Goal: Transaction & Acquisition: Purchase product/service

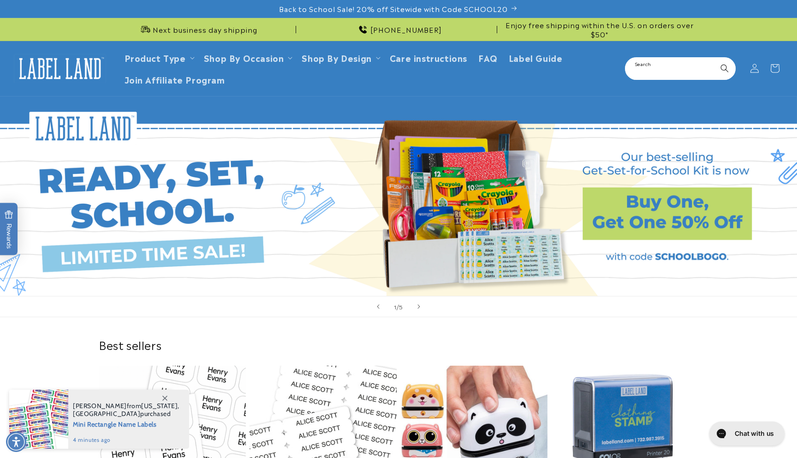
click at [686, 71] on input "Search" at bounding box center [680, 68] width 109 height 21
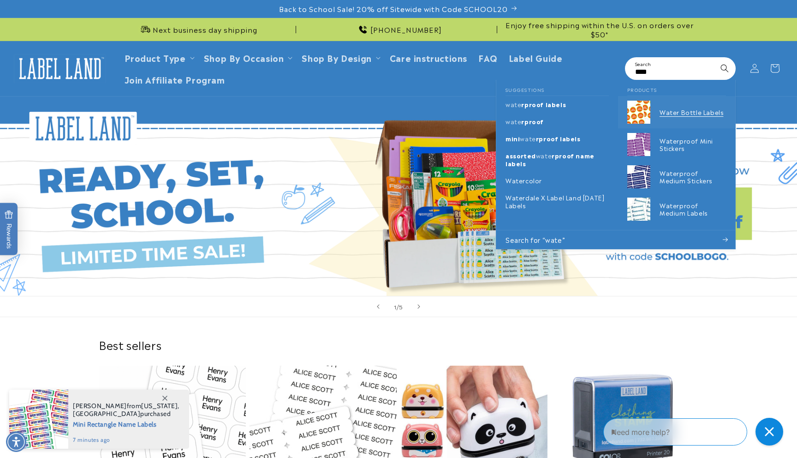
type input "****"
click at [685, 115] on p "Water Bottle Labels" at bounding box center [693, 112] width 66 height 8
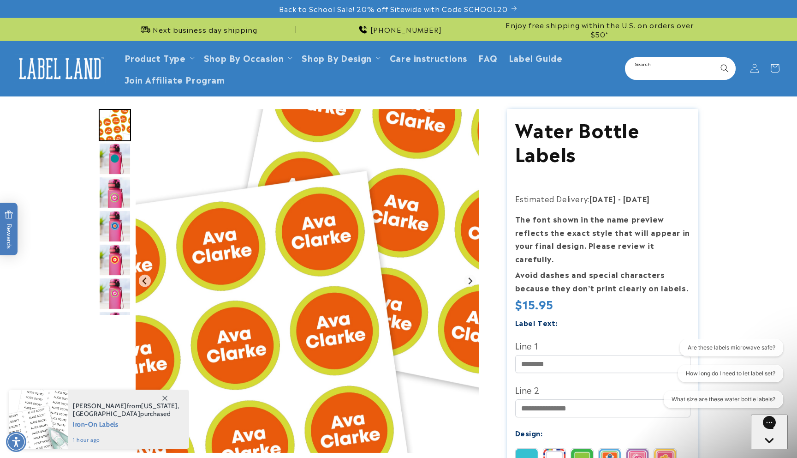
click at [653, 71] on input "Search" at bounding box center [680, 68] width 109 height 21
type input "********"
click at [715, 58] on button "Search" at bounding box center [725, 68] width 20 height 20
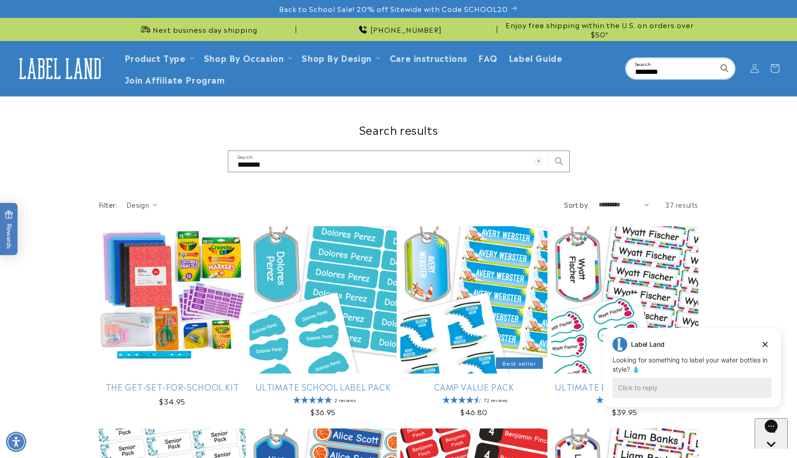
click at [679, 71] on input "********" at bounding box center [680, 68] width 109 height 21
type input "********"
drag, startPoint x: 675, startPoint y: 73, endPoint x: 609, endPoint y: 69, distance: 66.6
click at [609, 69] on header "Product Type Product Type Clothing Labels Clothing Stamps Logo Decals Multi-Use…" at bounding box center [398, 68] width 797 height 55
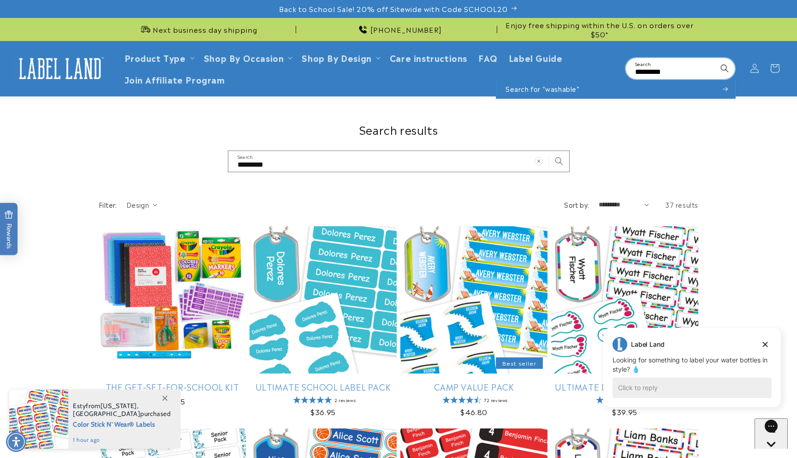
drag, startPoint x: 683, startPoint y: 75, endPoint x: 630, endPoint y: 72, distance: 52.7
click at [630, 73] on input "********" at bounding box center [680, 68] width 109 height 21
click at [670, 77] on input "********" at bounding box center [680, 68] width 109 height 21
type input "*"
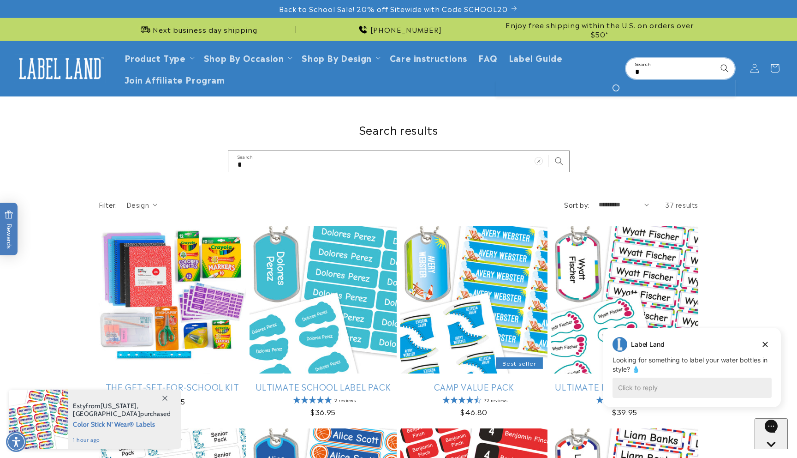
type input "**"
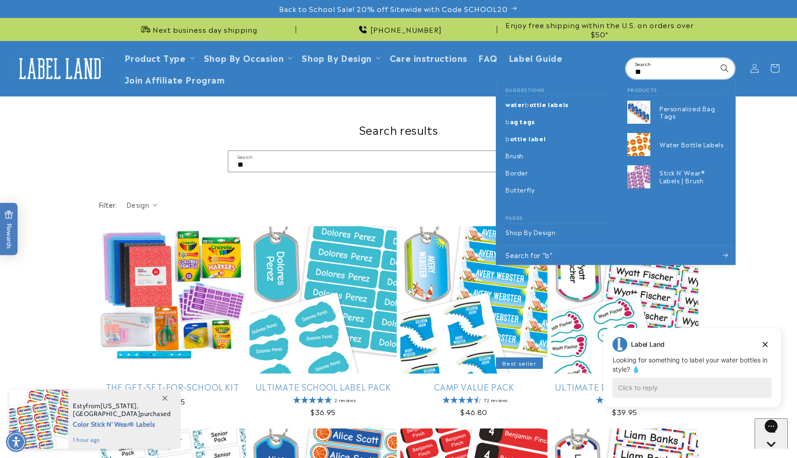
type input "***"
type input "****"
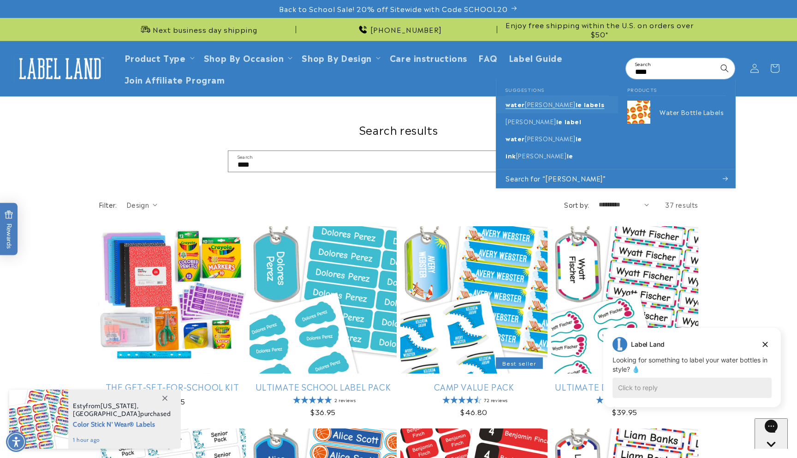
type input "****"
click at [535, 110] on link "water bott le labels" at bounding box center [557, 104] width 122 height 17
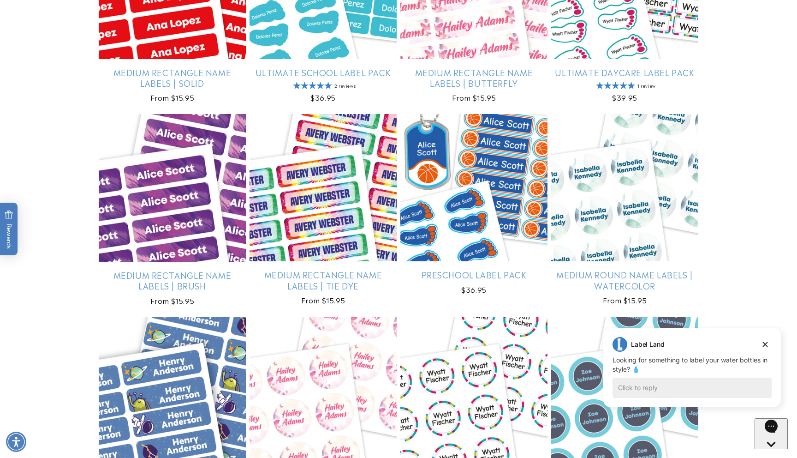
scroll to position [529, 0]
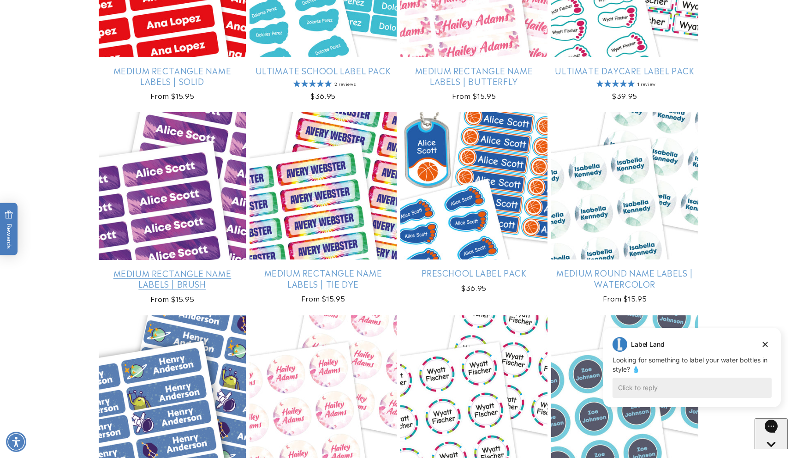
click at [173, 268] on link "Medium Rectangle Name Labels | Brush" at bounding box center [172, 279] width 147 height 22
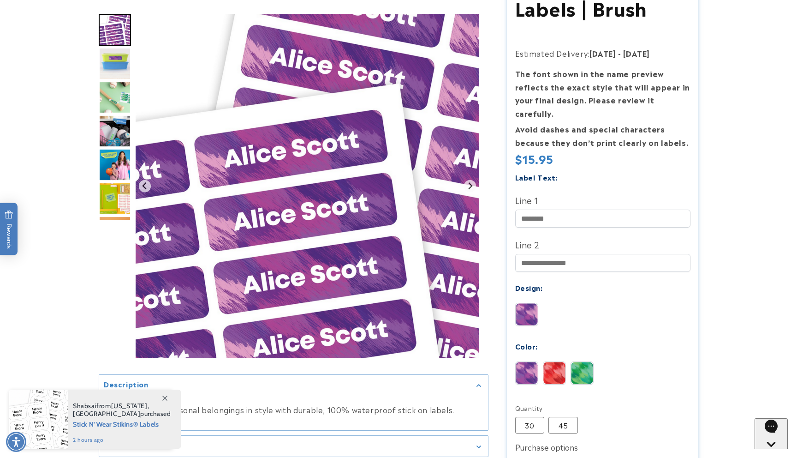
scroll to position [170, 0]
click at [555, 361] on img at bounding box center [554, 372] width 22 height 22
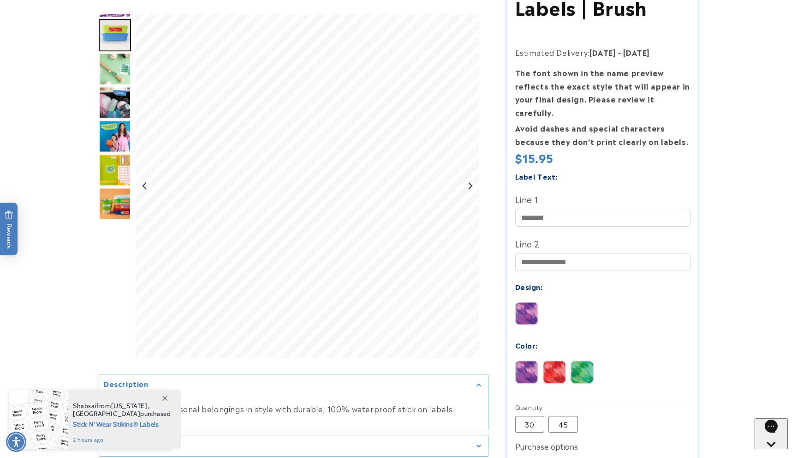
click at [591, 370] on img at bounding box center [582, 372] width 22 height 22
click at [558, 361] on img at bounding box center [554, 372] width 22 height 22
click at [552, 209] on input "Line 1" at bounding box center [602, 218] width 175 height 18
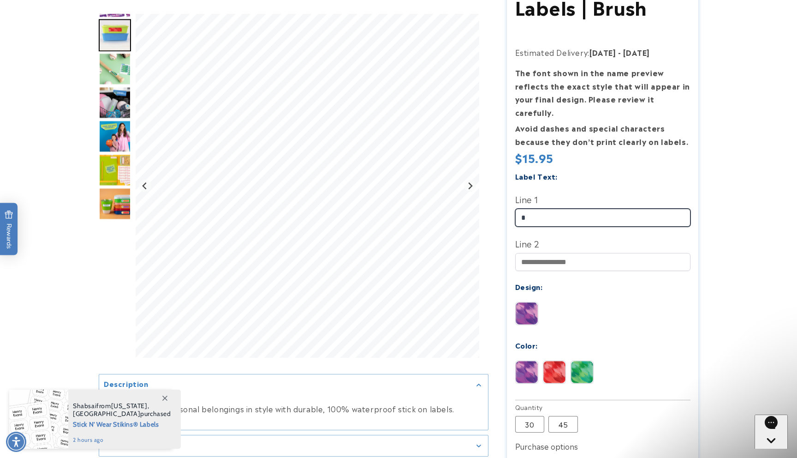
scroll to position [0, 0]
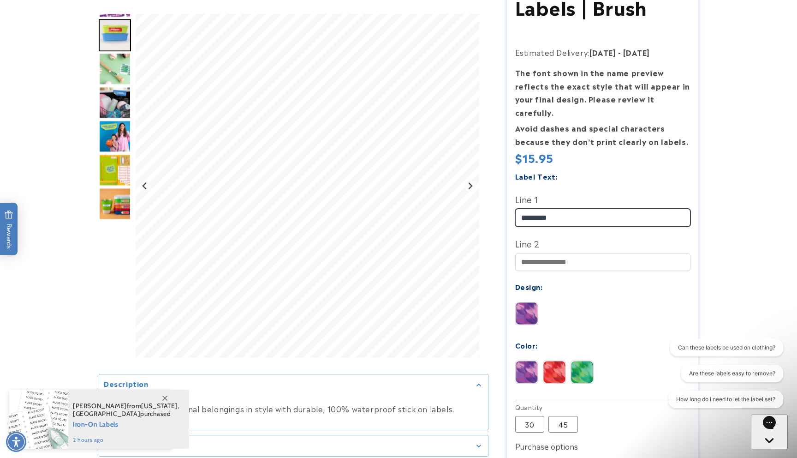
type input "*********"
click at [605, 281] on div "Label Text: Line 1 ********* Line 2" at bounding box center [602, 284] width 175 height 228
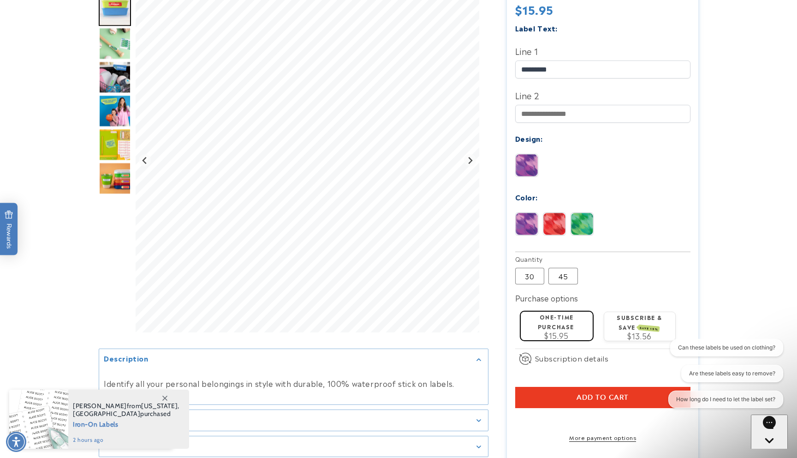
scroll to position [319, 0]
click at [563, 316] on div "One-time purchase $15.95" at bounding box center [556, 324] width 65 height 27
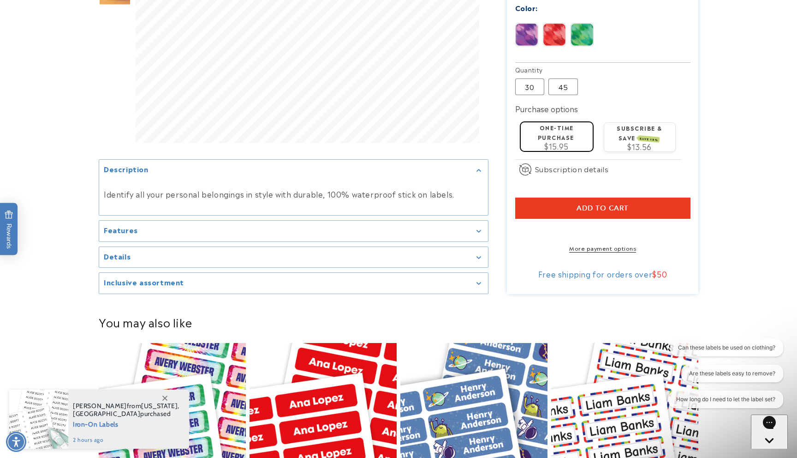
scroll to position [509, 0]
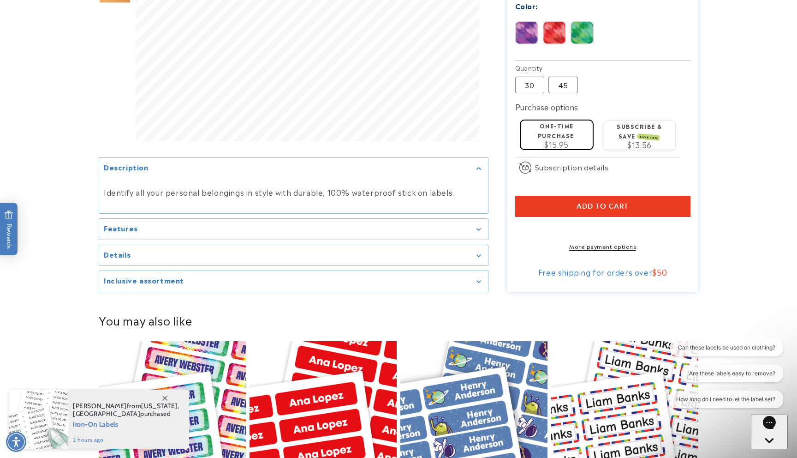
click at [618, 196] on button "Add to cart" at bounding box center [602, 206] width 175 height 21
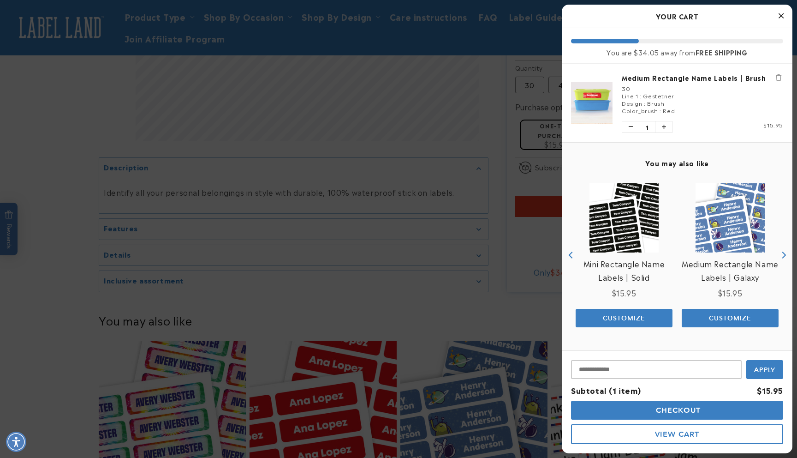
click at [363, 198] on div at bounding box center [398, 229] width 797 height 458
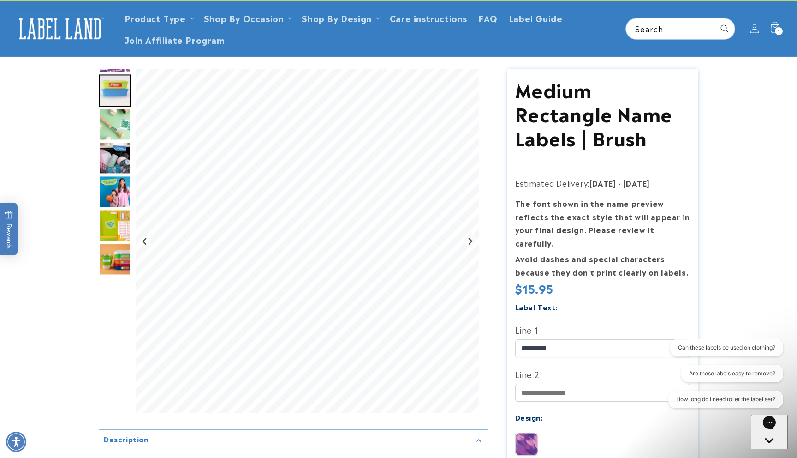
scroll to position [0, 0]
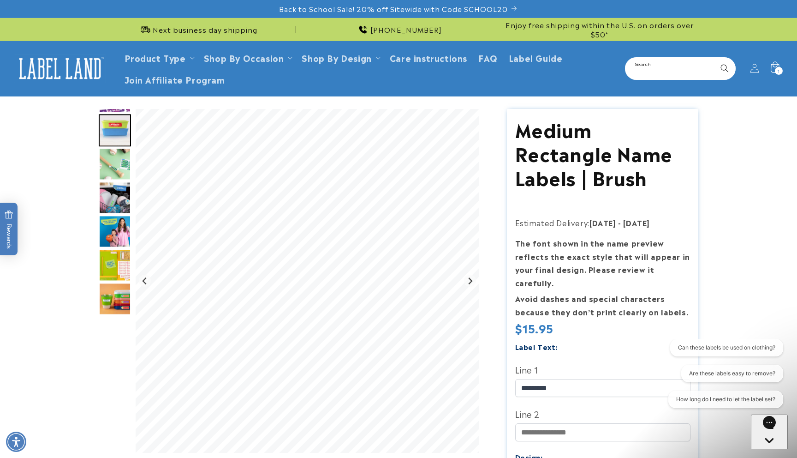
click at [670, 66] on input "Search" at bounding box center [680, 68] width 109 height 21
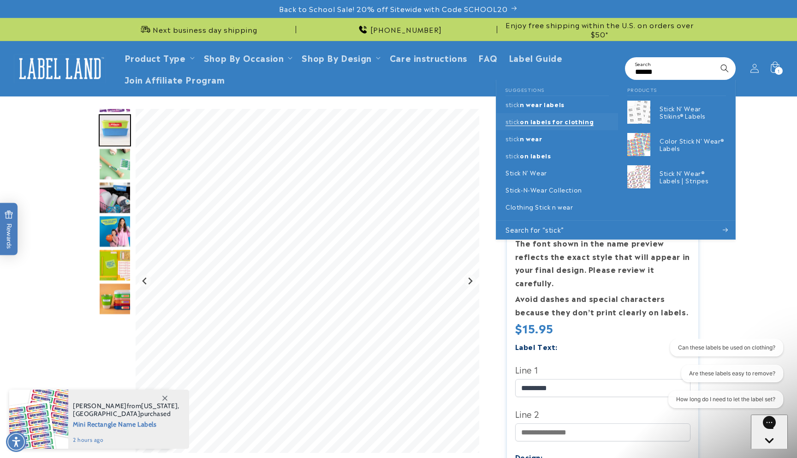
type input "*****"
click at [548, 124] on span "on labels for clothing" at bounding box center [557, 121] width 74 height 9
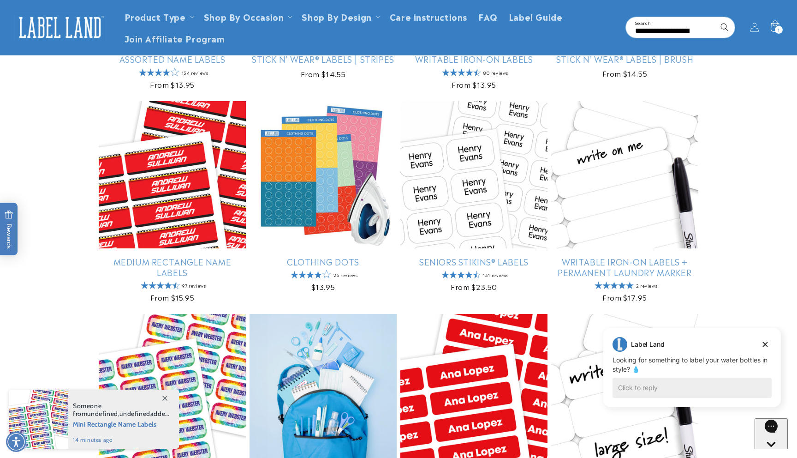
scroll to position [489, 0]
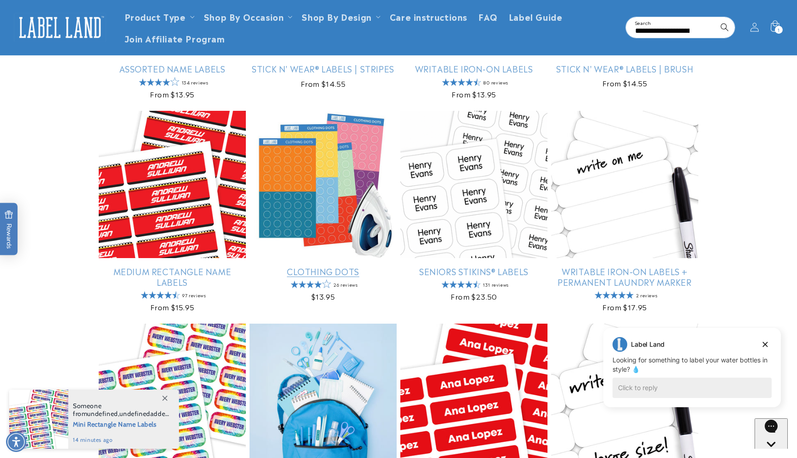
click at [305, 266] on link "Clothing Dots" at bounding box center [323, 271] width 147 height 11
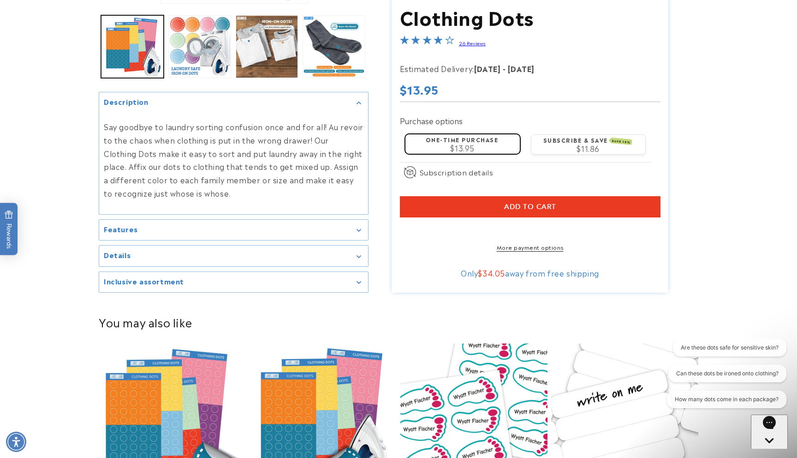
scroll to position [276, 0]
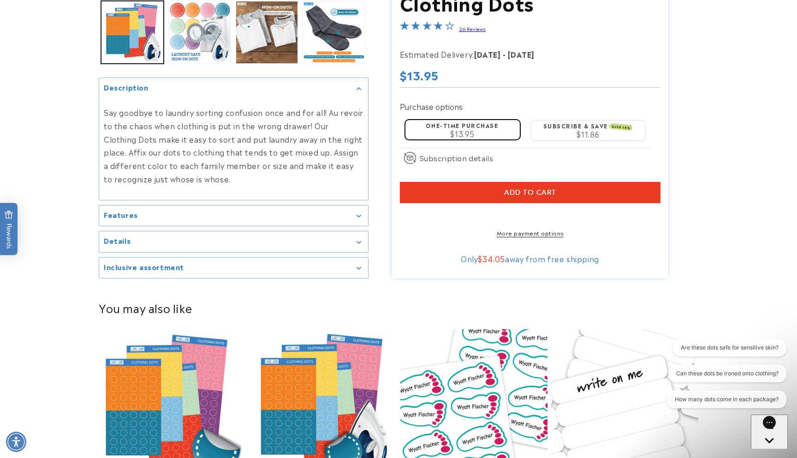
click at [358, 217] on icon "Gallery Viewer" at bounding box center [359, 216] width 4 height 2
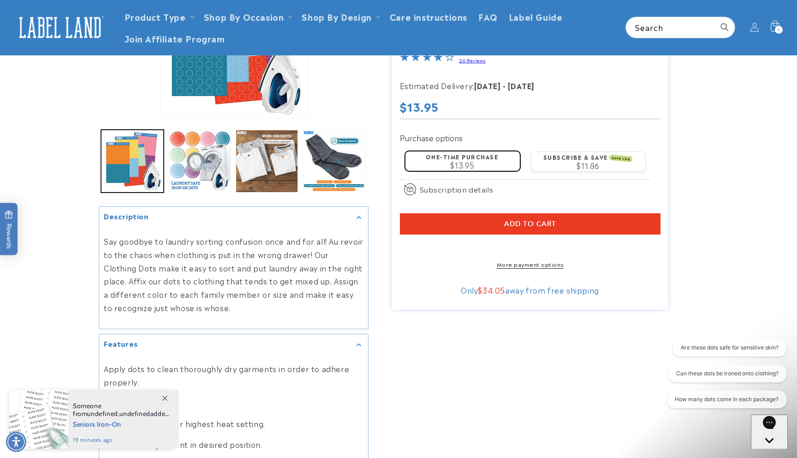
scroll to position [0, 0]
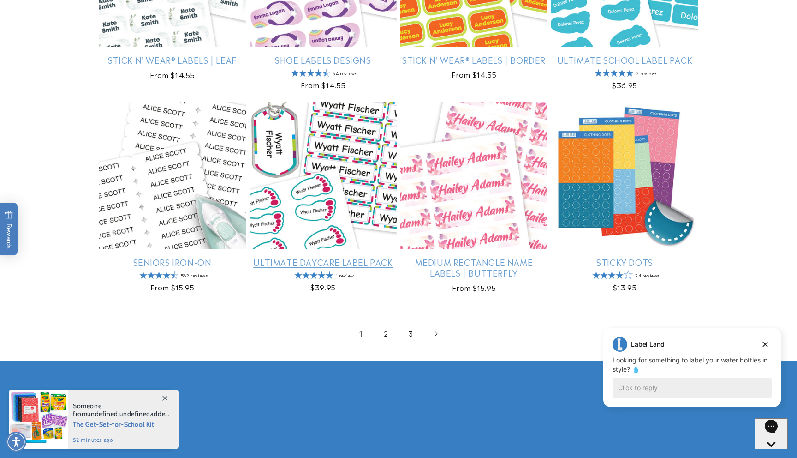
scroll to position [1138, 0]
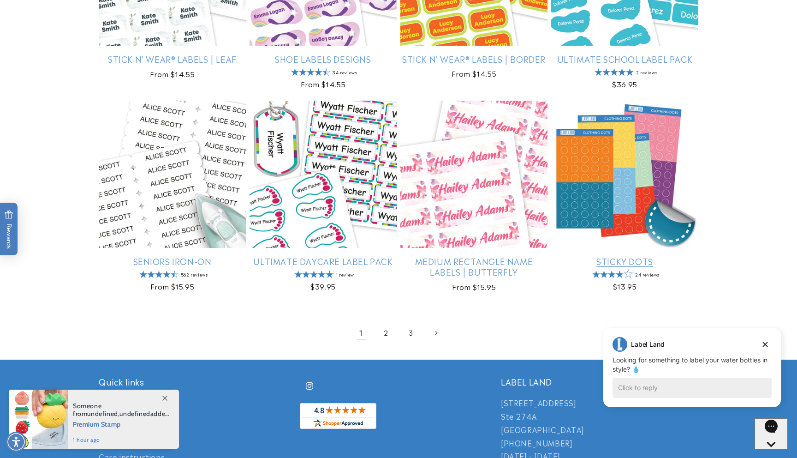
click at [639, 256] on link "Sticky Dots" at bounding box center [624, 261] width 147 height 11
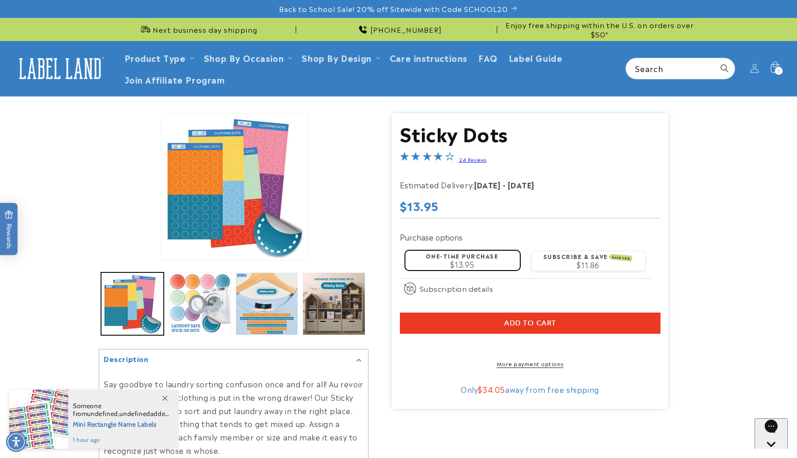
click at [527, 320] on span "Add to cart" at bounding box center [530, 323] width 52 height 8
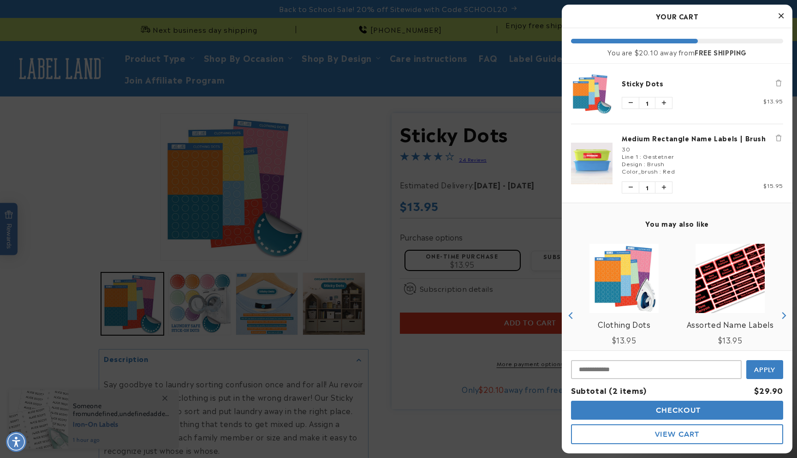
click at [379, 215] on div at bounding box center [398, 229] width 797 height 458
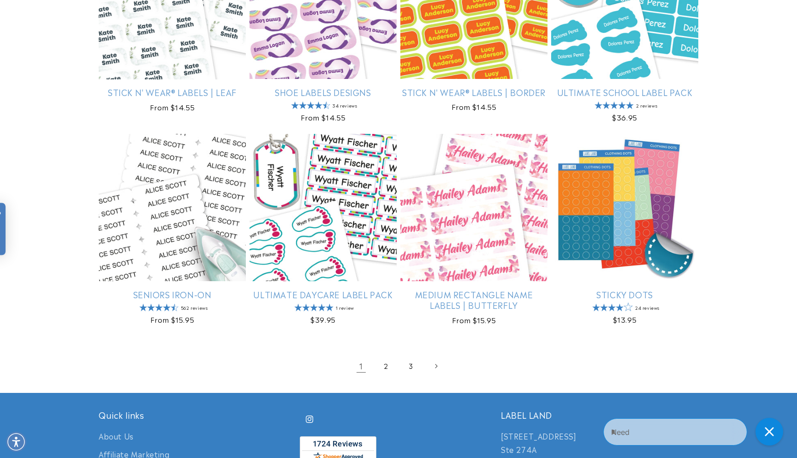
scroll to position [1138, 0]
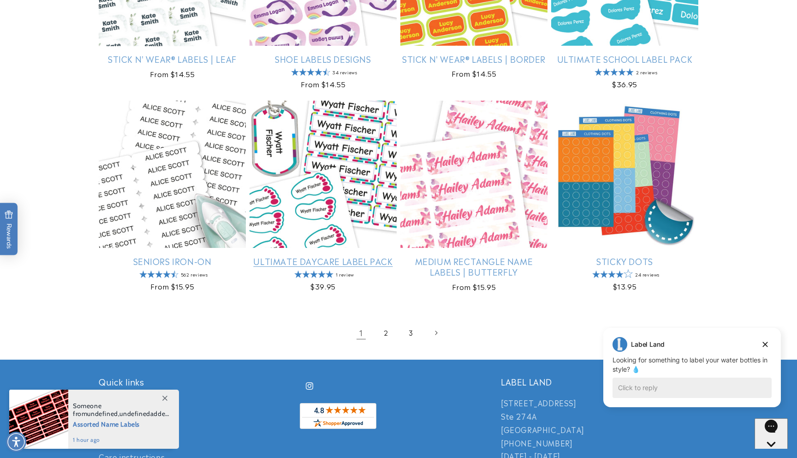
click at [337, 256] on link "Ultimate Daycare Label Pack" at bounding box center [323, 261] width 147 height 11
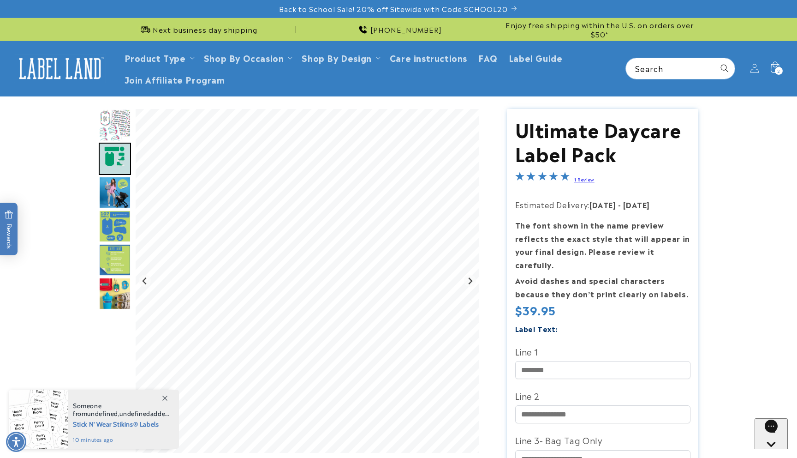
click at [122, 120] on img "Go to slide 1" at bounding box center [115, 125] width 32 height 32
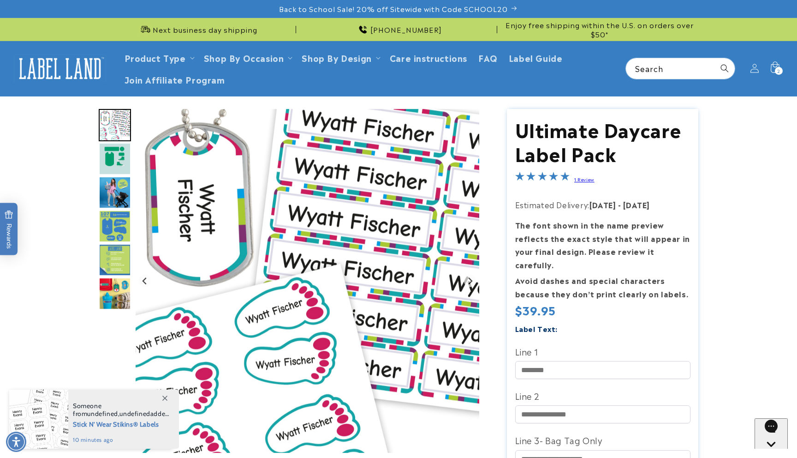
click at [111, 165] on img "Go to slide 2" at bounding box center [115, 159] width 32 height 32
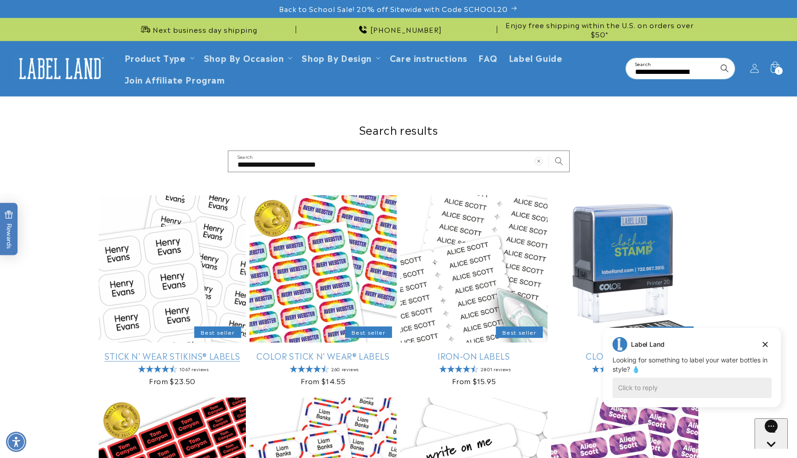
click at [169, 350] on link "Stick N' Wear Stikins® Labels" at bounding box center [172, 355] width 147 height 11
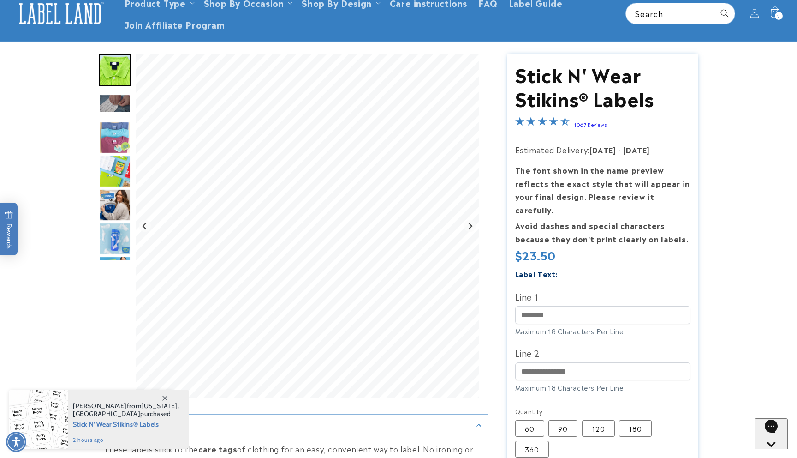
scroll to position [66, 0]
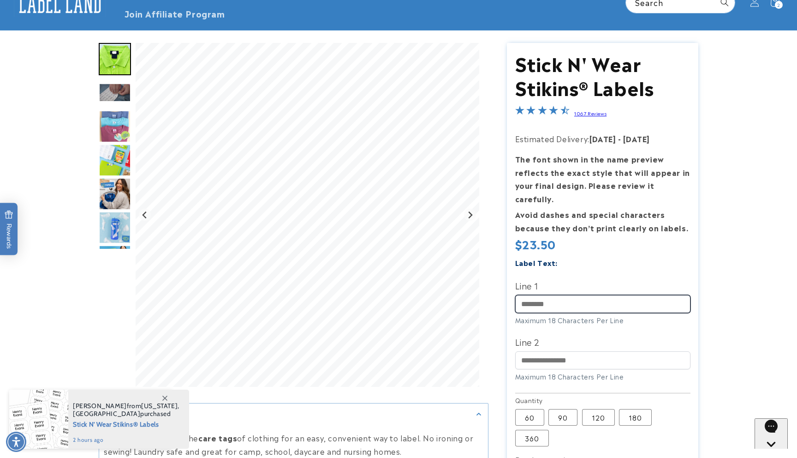
click at [588, 295] on input "Line 1" at bounding box center [602, 304] width 175 height 18
type input "*********"
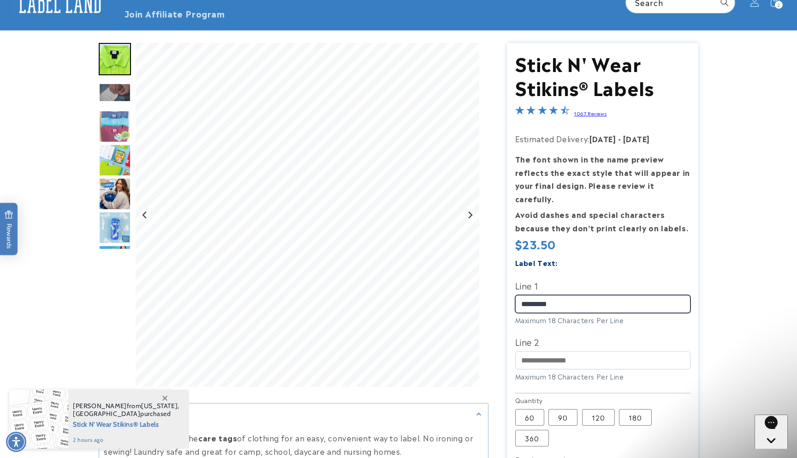
scroll to position [0, 0]
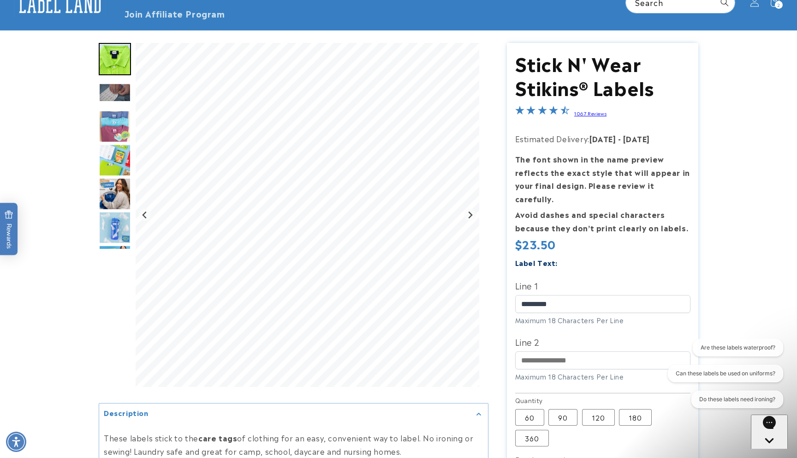
click at [109, 182] on img "Go to slide 6" at bounding box center [115, 194] width 32 height 32
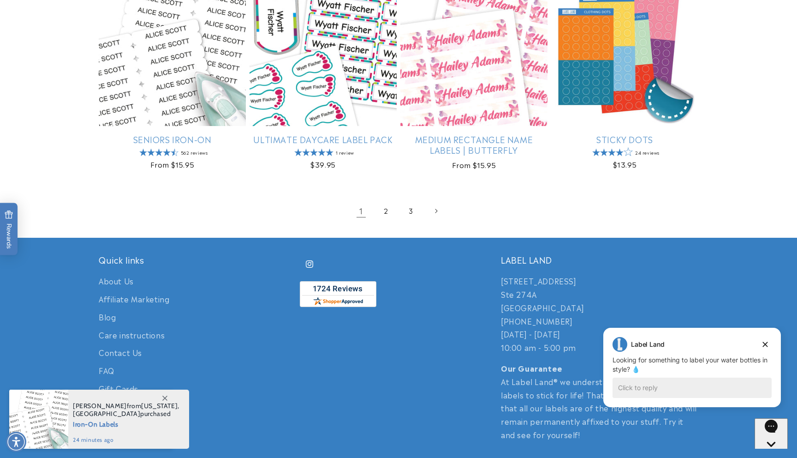
scroll to position [1260, 0]
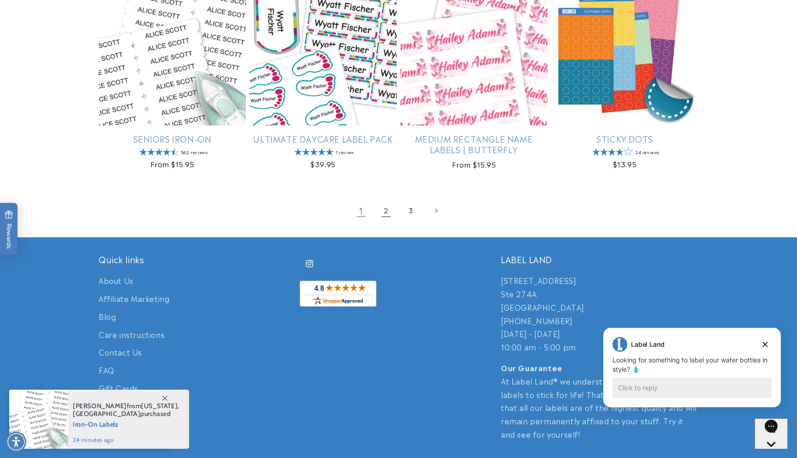
click at [391, 205] on link "2" at bounding box center [386, 210] width 20 height 20
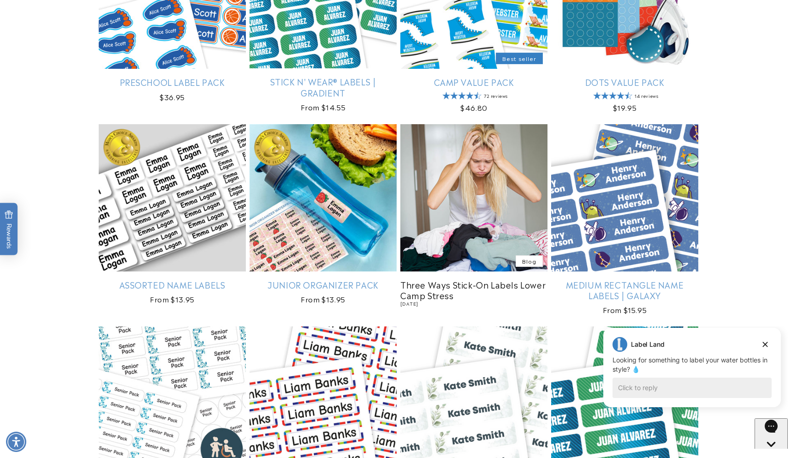
scroll to position [482, 0]
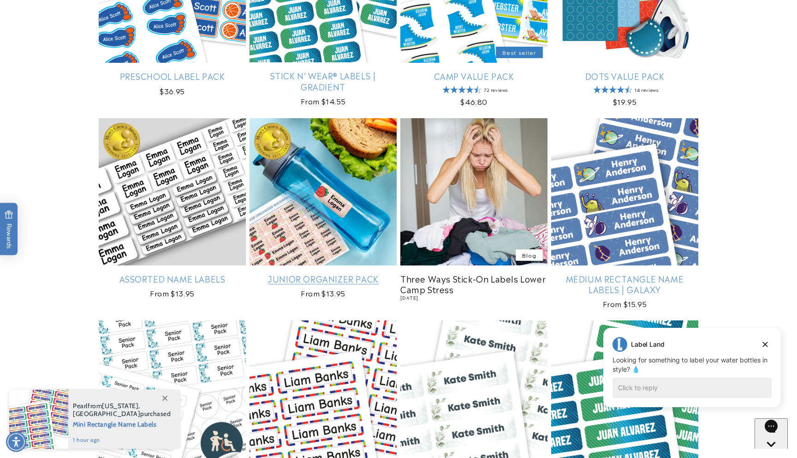
click at [312, 273] on link "Junior Organizer Pack" at bounding box center [323, 278] width 147 height 11
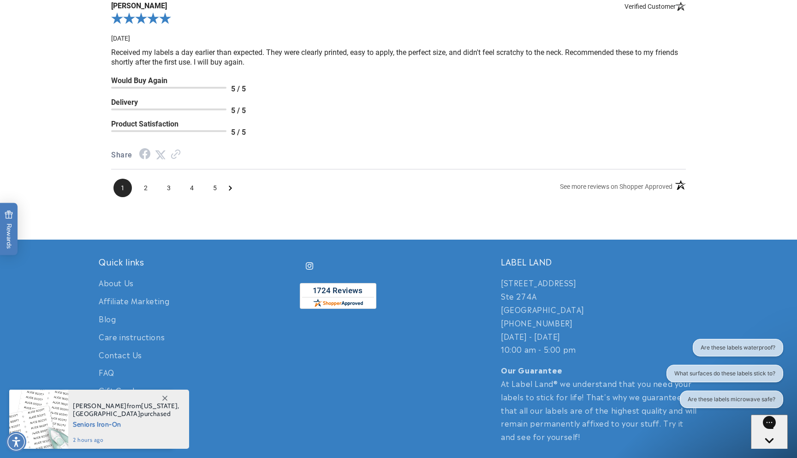
scroll to position [1703, 0]
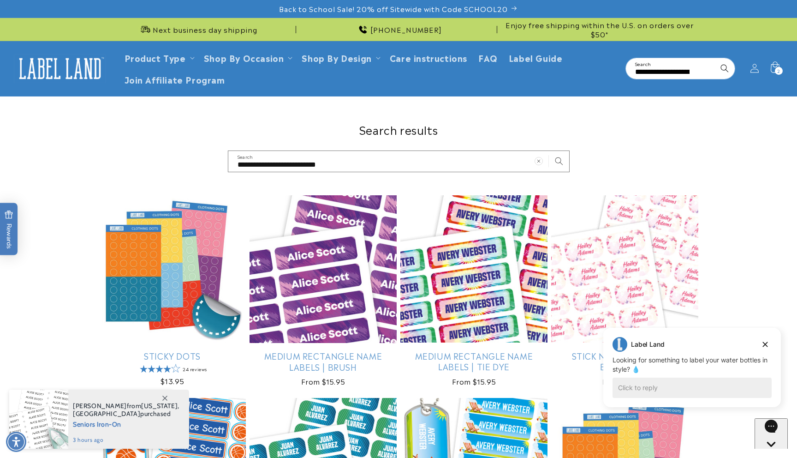
click at [775, 60] on icon at bounding box center [775, 68] width 20 height 20
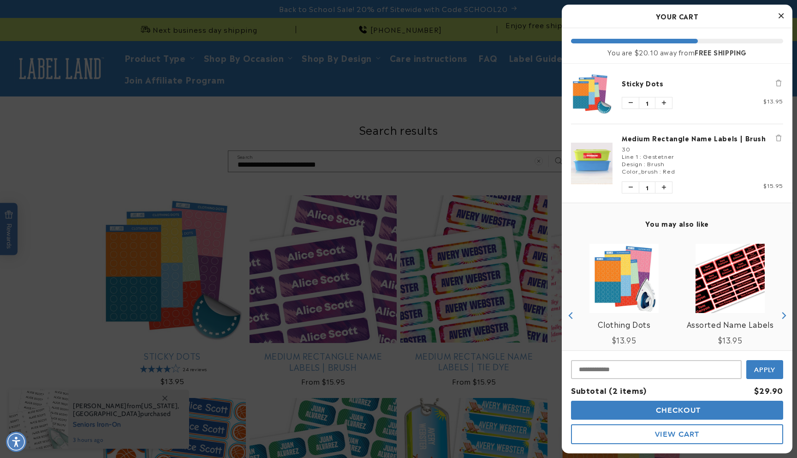
click at [683, 138] on link "Medium Rectangle Name Labels | Brush" at bounding box center [702, 137] width 161 height 9
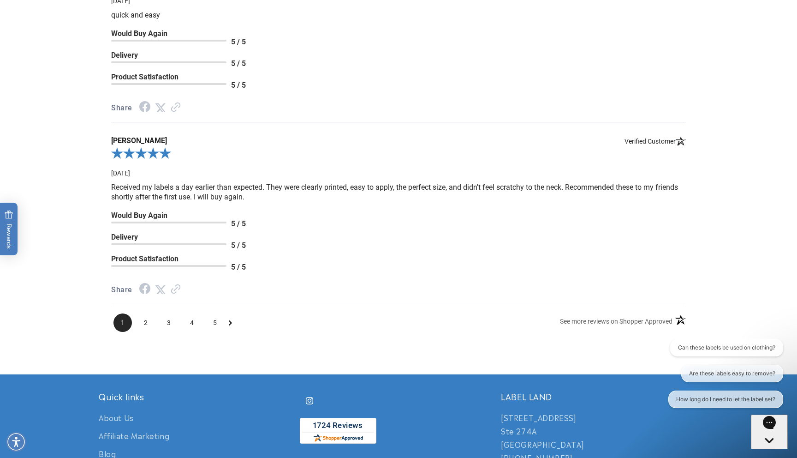
scroll to position [1467, 0]
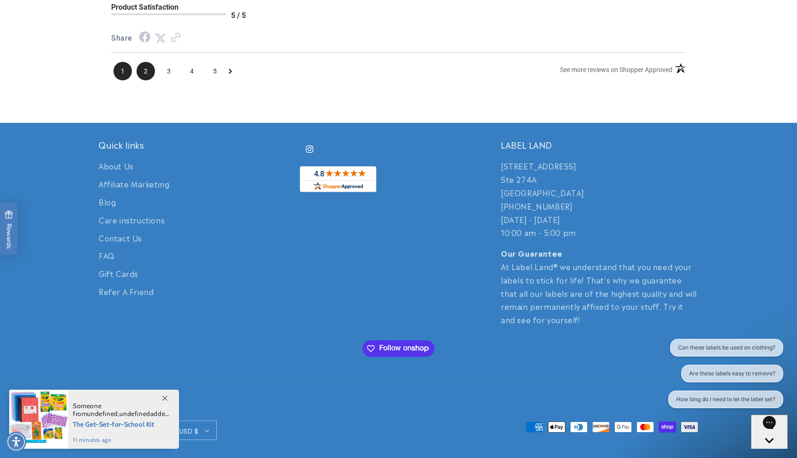
click at [144, 68] on span "2" at bounding box center [146, 71] width 18 height 18
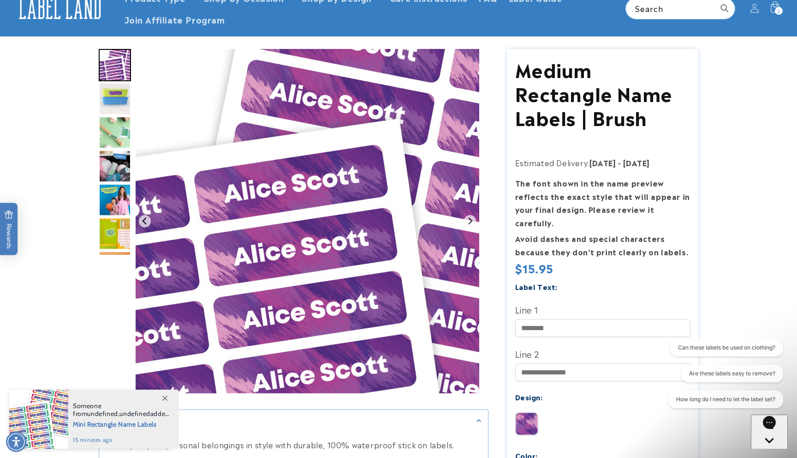
scroll to position [0, 0]
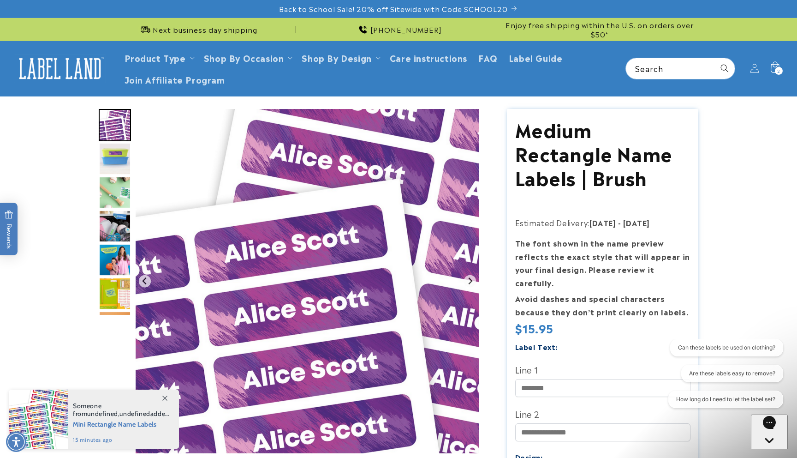
click at [107, 162] on img "Go to slide 2" at bounding box center [115, 159] width 32 height 32
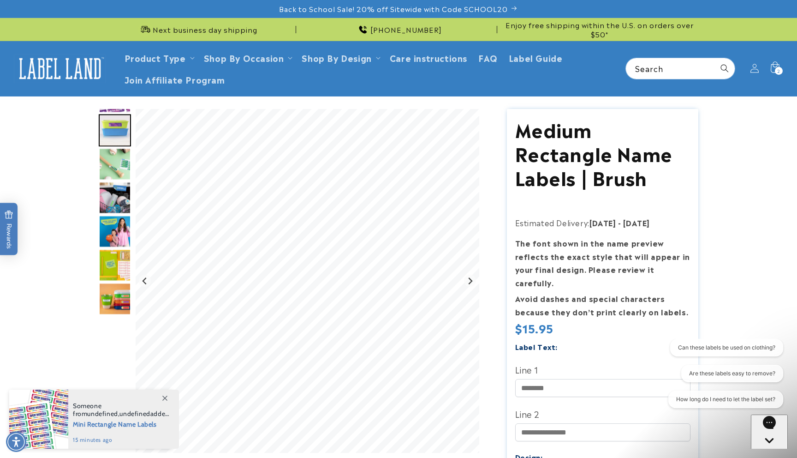
click at [107, 173] on img "Go to slide 3" at bounding box center [115, 164] width 32 height 32
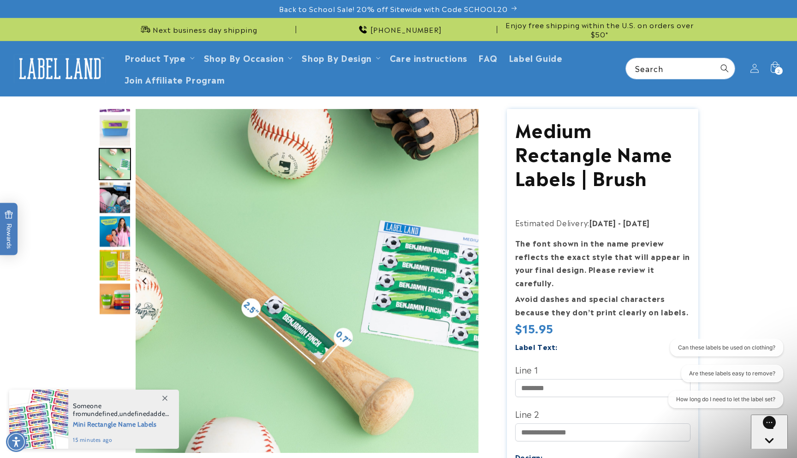
click at [112, 187] on img "Go to slide 4" at bounding box center [115, 197] width 32 height 32
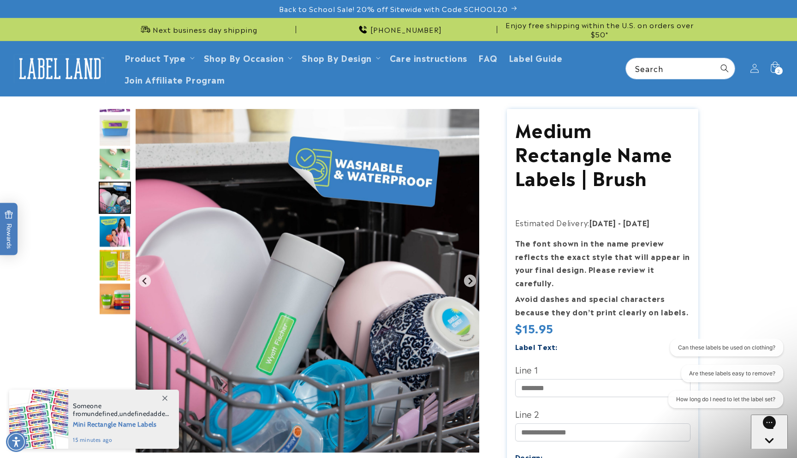
click at [112, 207] on img "Go to slide 4" at bounding box center [115, 197] width 32 height 32
click at [118, 218] on img "Go to slide 5" at bounding box center [115, 231] width 32 height 32
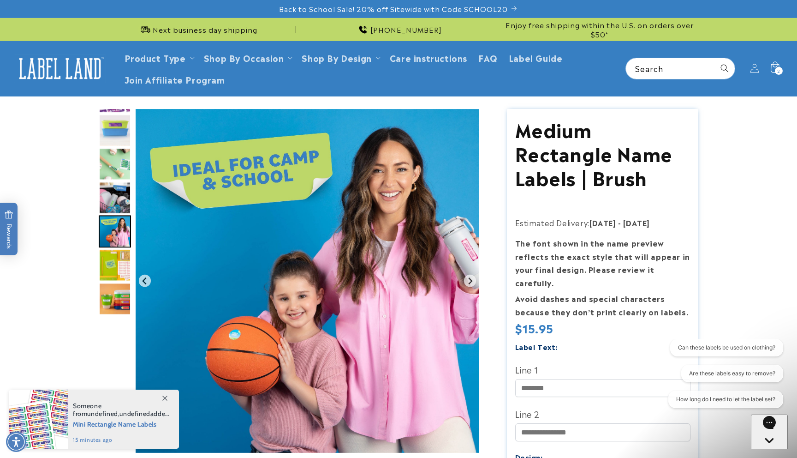
click at [114, 258] on img "Go to slide 6" at bounding box center [115, 265] width 32 height 32
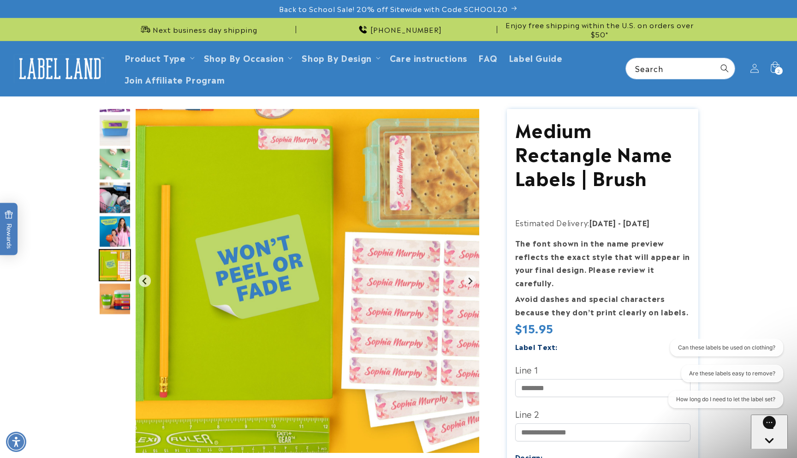
click at [121, 291] on img "Go to slide 7" at bounding box center [115, 298] width 32 height 32
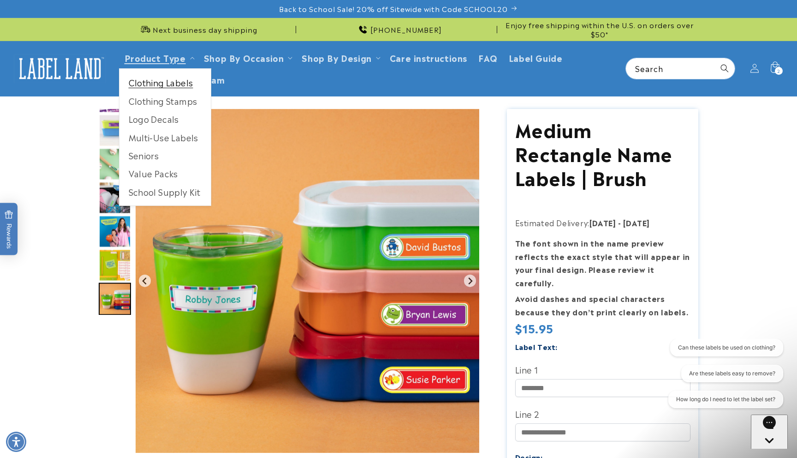
click at [177, 82] on link "Clothing Labels" at bounding box center [164, 82] width 91 height 18
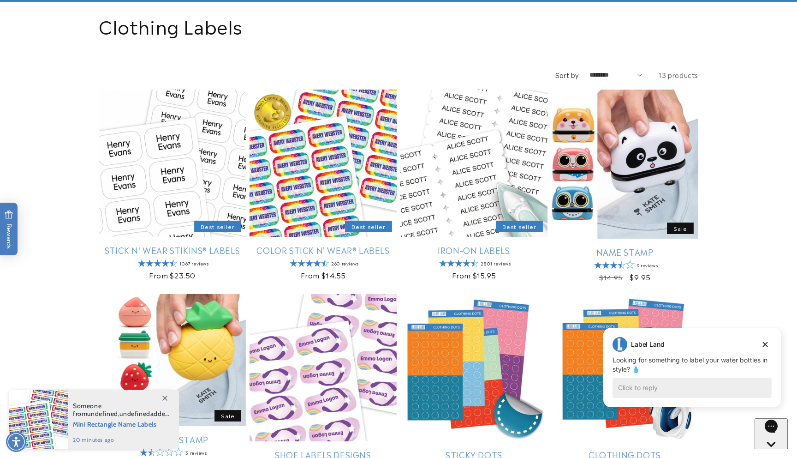
scroll to position [100, 0]
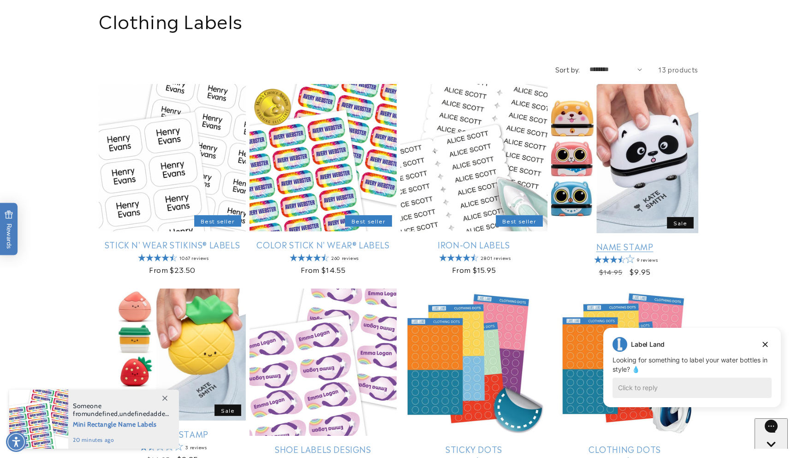
click at [622, 241] on link "Name Stamp" at bounding box center [624, 246] width 147 height 11
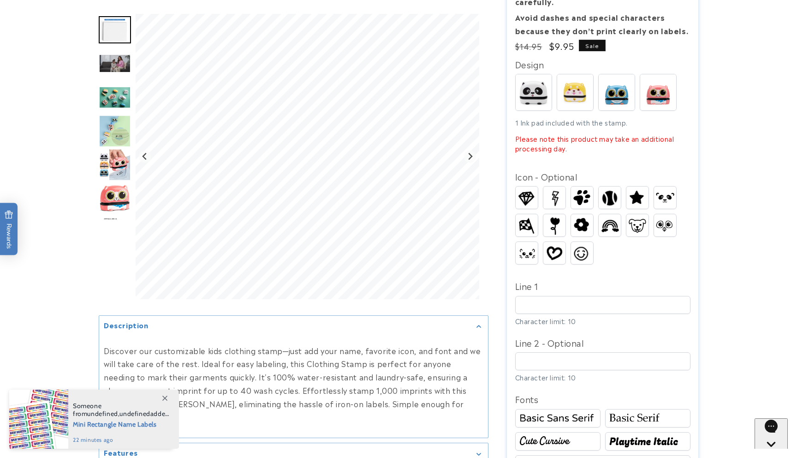
scroll to position [240, 0]
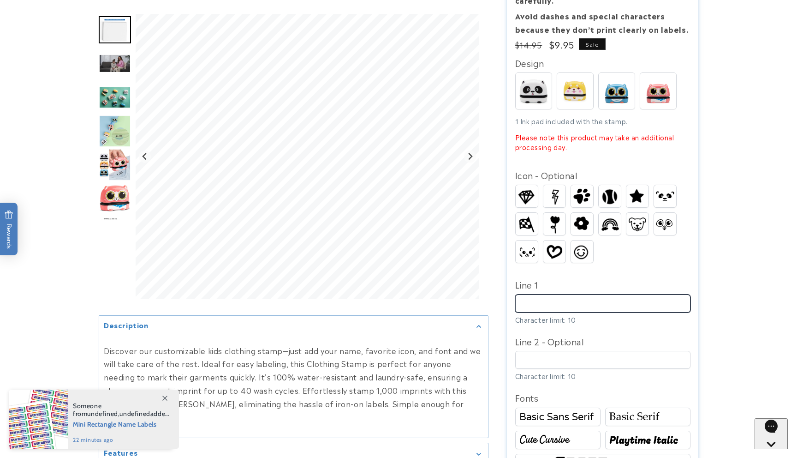
click at [544, 294] on input "Line 1" at bounding box center [602, 303] width 175 height 18
type input "*********"
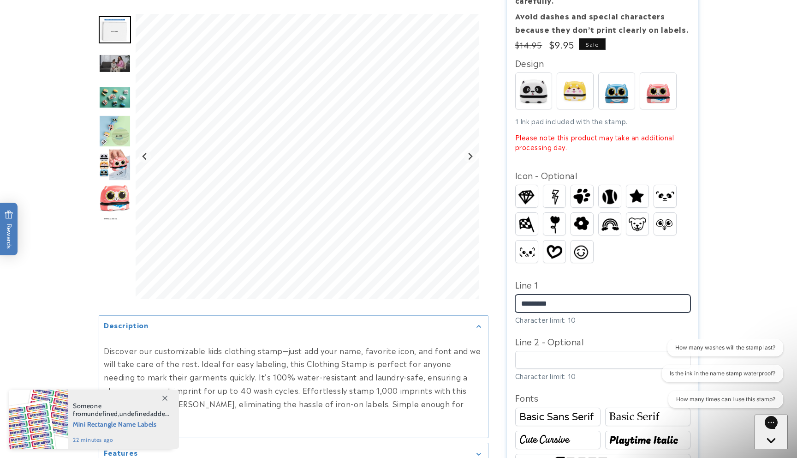
scroll to position [0, 0]
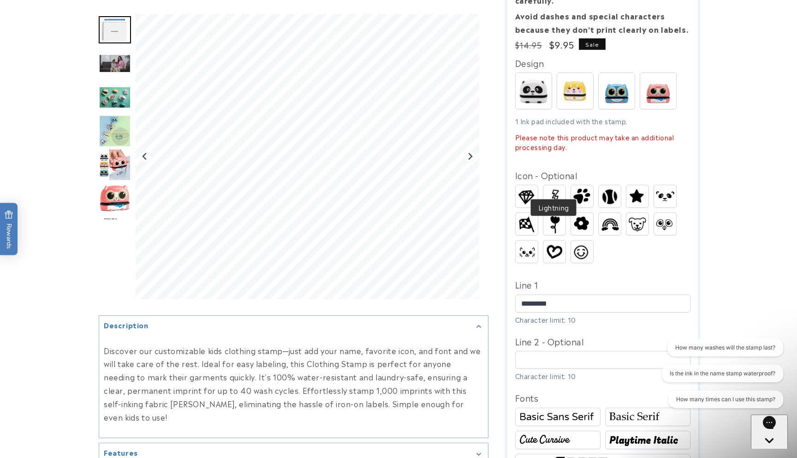
click at [554, 185] on img at bounding box center [554, 196] width 22 height 22
click at [530, 186] on img at bounding box center [527, 195] width 22 height 19
click at [534, 215] on img at bounding box center [527, 224] width 22 height 19
click at [550, 213] on img at bounding box center [554, 224] width 18 height 22
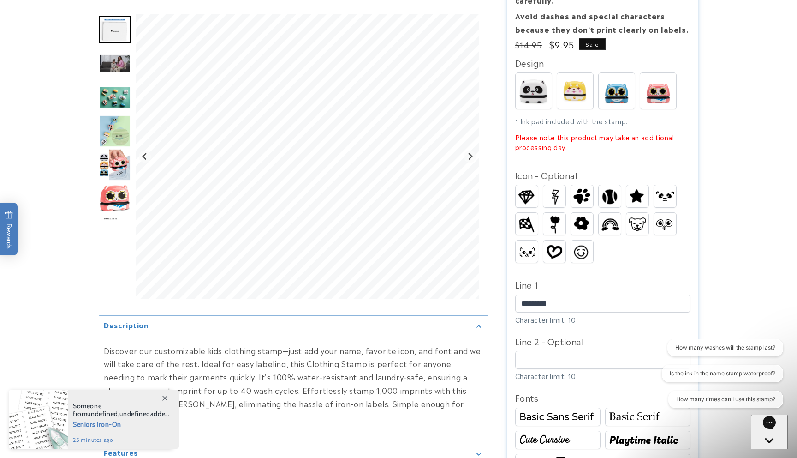
click at [551, 213] on img at bounding box center [554, 224] width 18 height 22
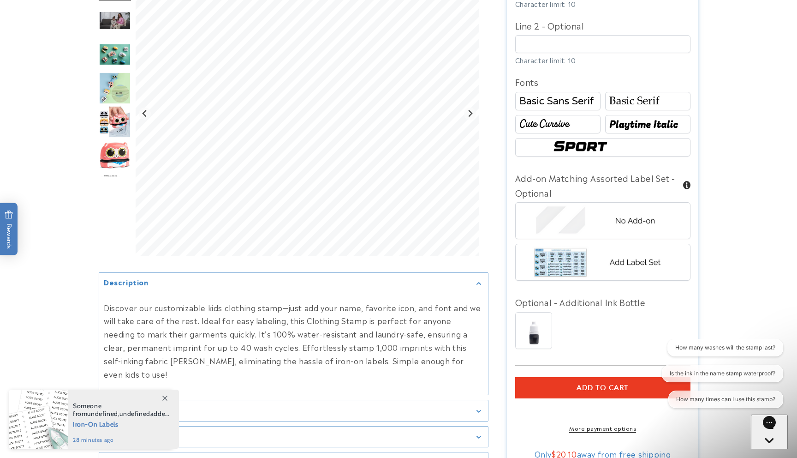
scroll to position [558, 0]
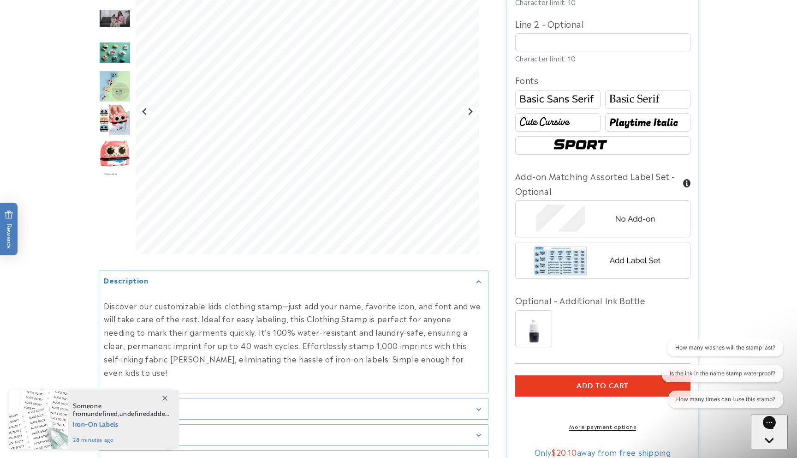
click at [593, 381] on span "Add to cart" at bounding box center [603, 385] width 52 height 8
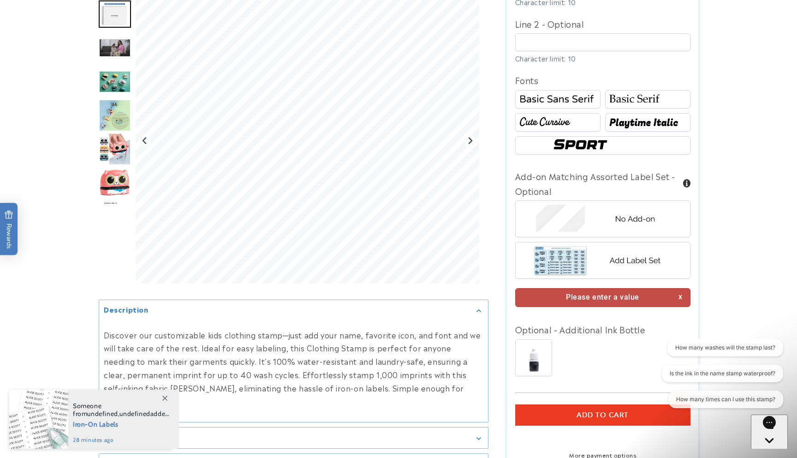
click at [610, 288] on div "Please enter a value" at bounding box center [602, 297] width 175 height 19
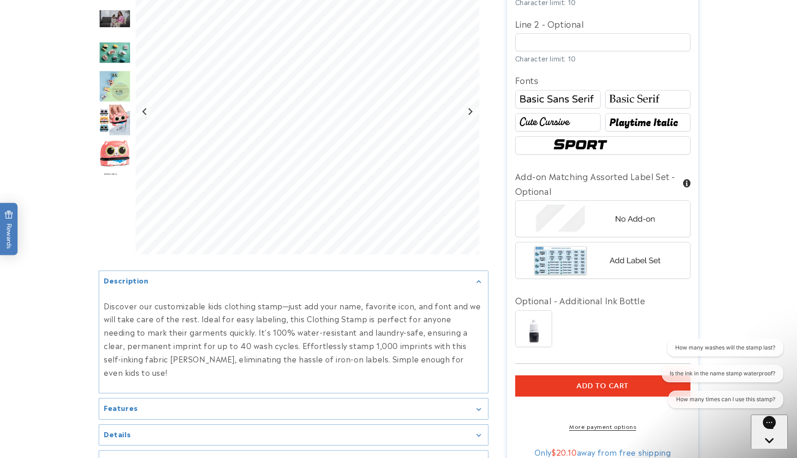
click at [591, 381] on span "Add to cart" at bounding box center [603, 385] width 52 height 8
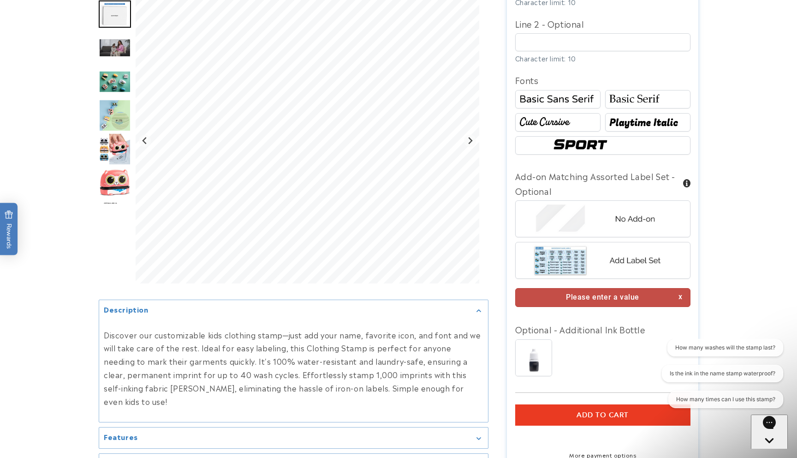
click at [543, 343] on img at bounding box center [534, 358] width 36 height 36
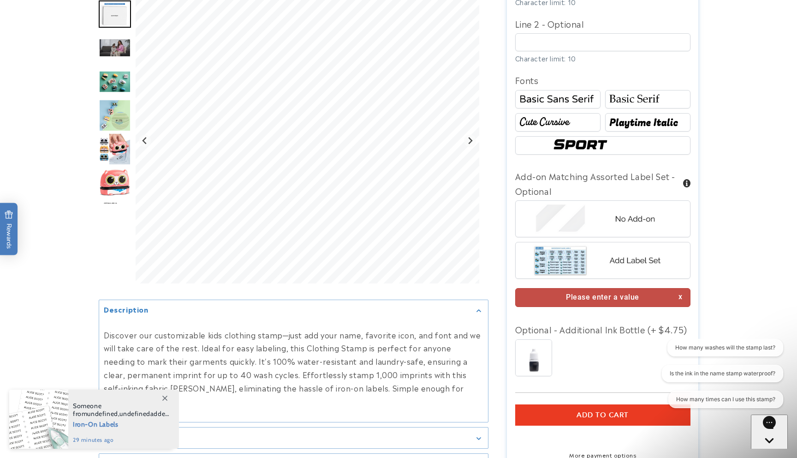
click at [543, 343] on img at bounding box center [534, 358] width 36 height 36
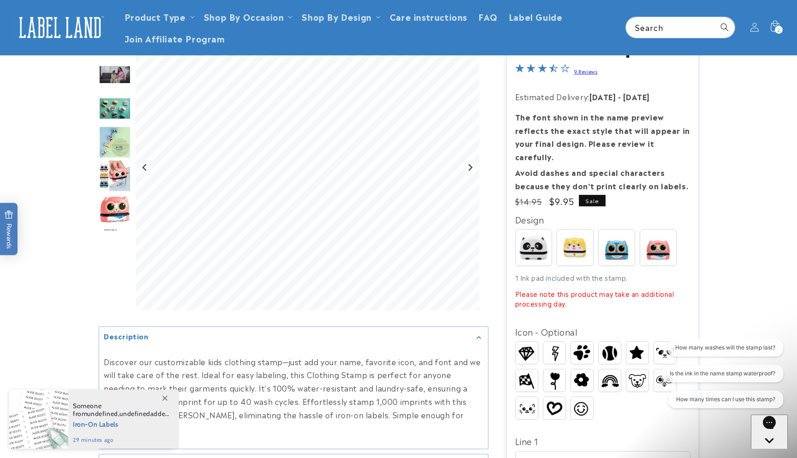
scroll to position [83, 0]
click at [531, 232] on img at bounding box center [534, 248] width 36 height 36
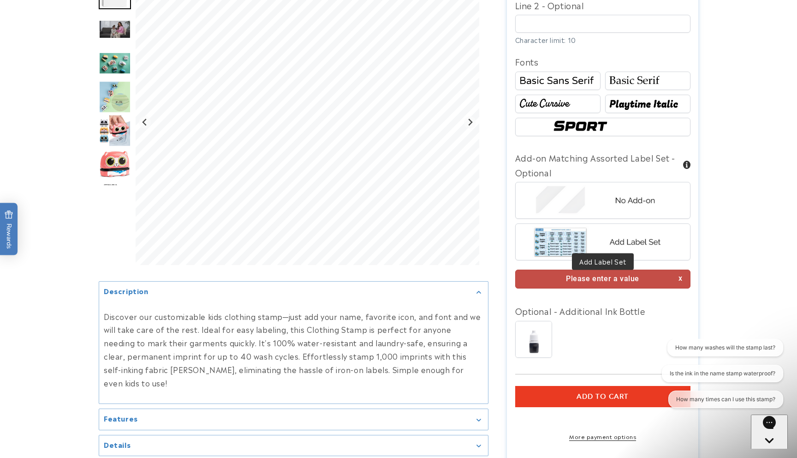
scroll to position [577, 0]
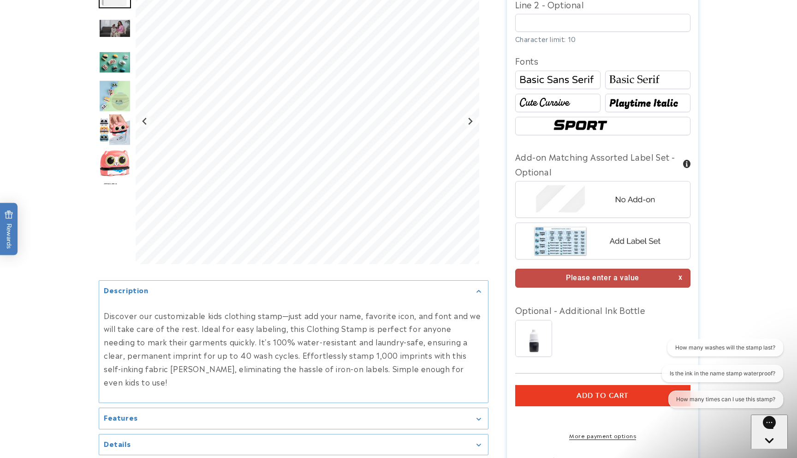
click at [555, 268] on div "Please enter a value" at bounding box center [602, 277] width 175 height 19
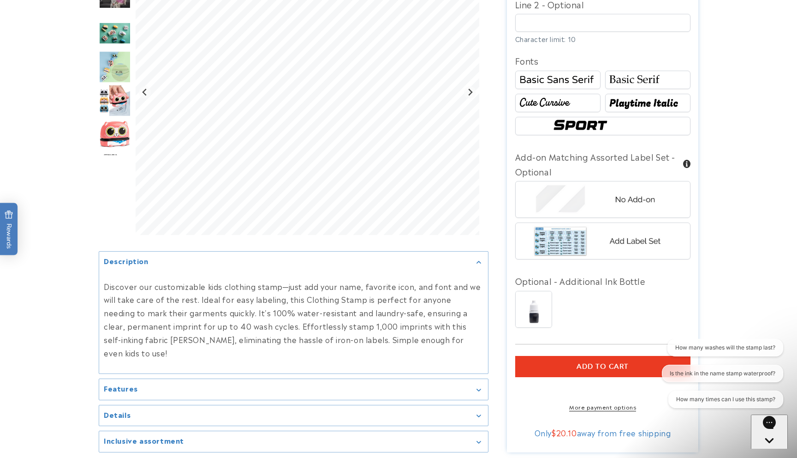
click at [568, 258] on div "Design Spots Buddy" at bounding box center [602, 30] width 175 height 623
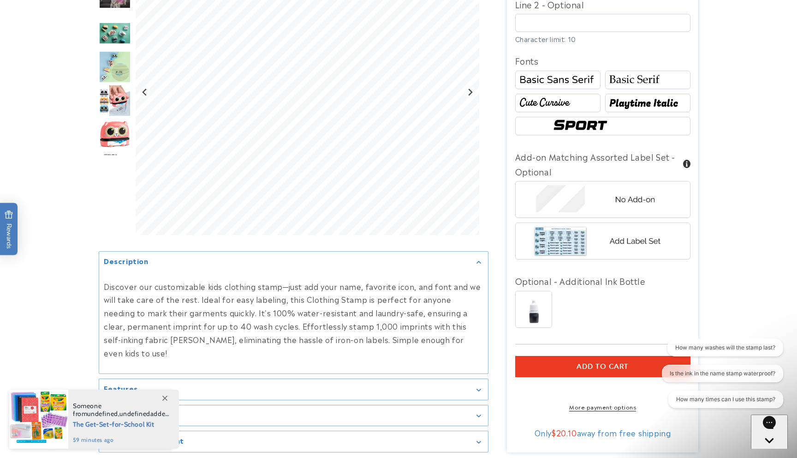
click at [585, 191] on img at bounding box center [603, 199] width 144 height 36
click at [605, 232] on img at bounding box center [603, 241] width 144 height 36
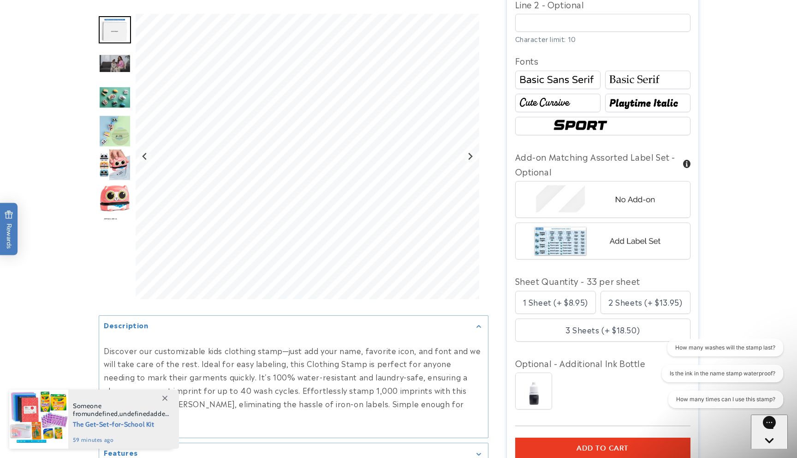
click at [605, 231] on img at bounding box center [603, 241] width 144 height 36
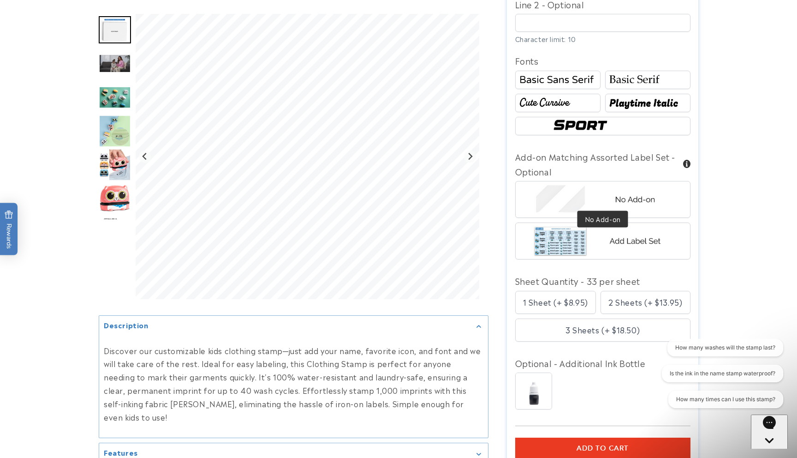
click at [606, 197] on img at bounding box center [603, 199] width 144 height 36
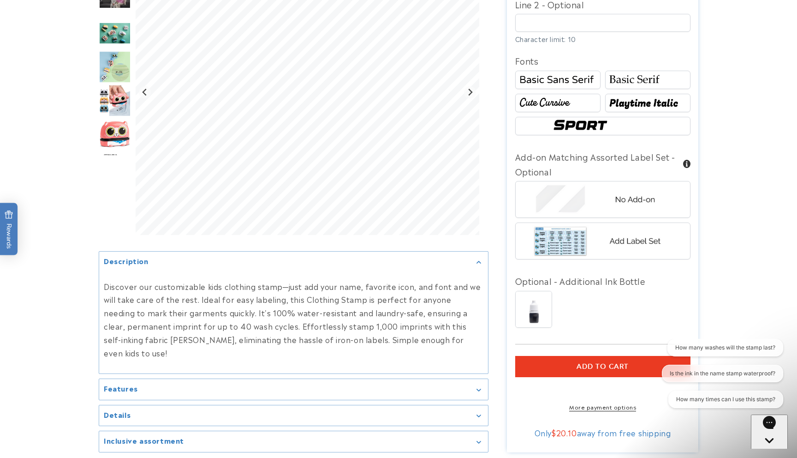
click at [601, 362] on span "Add to cart" at bounding box center [603, 366] width 52 height 8
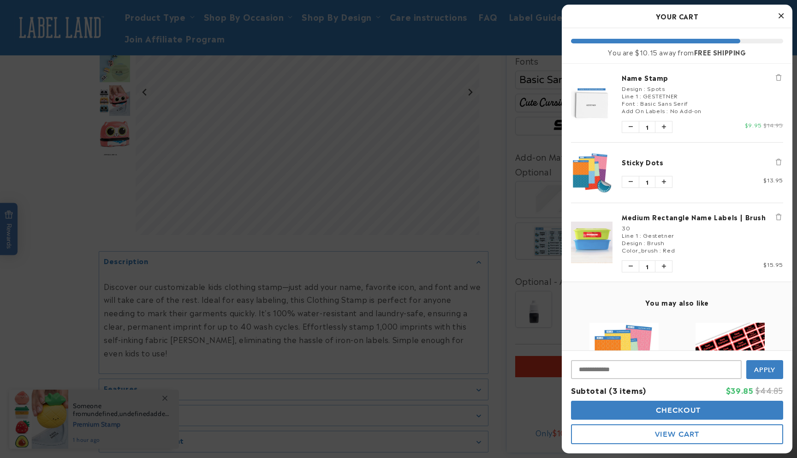
click at [675, 431] on span "View Cart" at bounding box center [677, 433] width 44 height 9
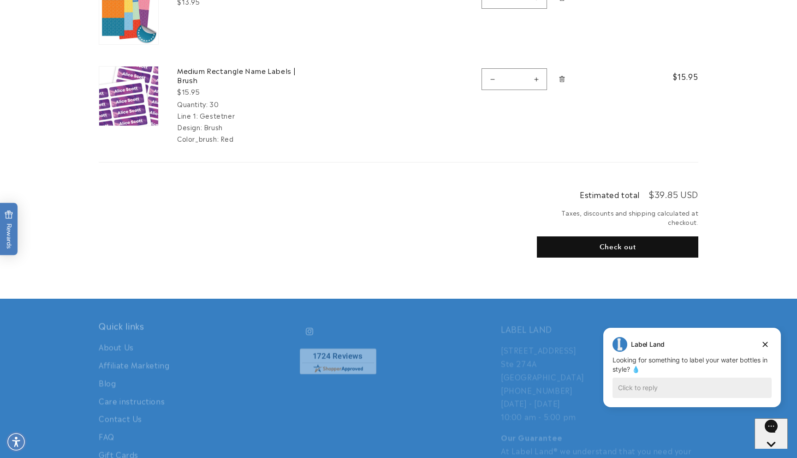
scroll to position [290, 0]
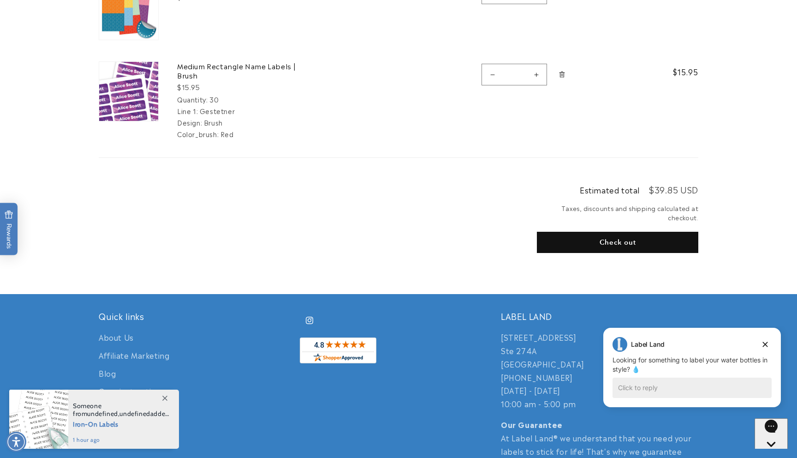
drag, startPoint x: 613, startPoint y: 246, endPoint x: 597, endPoint y: 269, distance: 27.6
click at [597, 269] on div "Estimated total $39.85 USD Taxes, discounts and shipping calculated at checkout…" at bounding box center [617, 227] width 161 height 87
click at [539, 269] on shop-pay-wallet-button at bounding box center [538, 263] width 2 height 11
